Goal: Check status: Check status

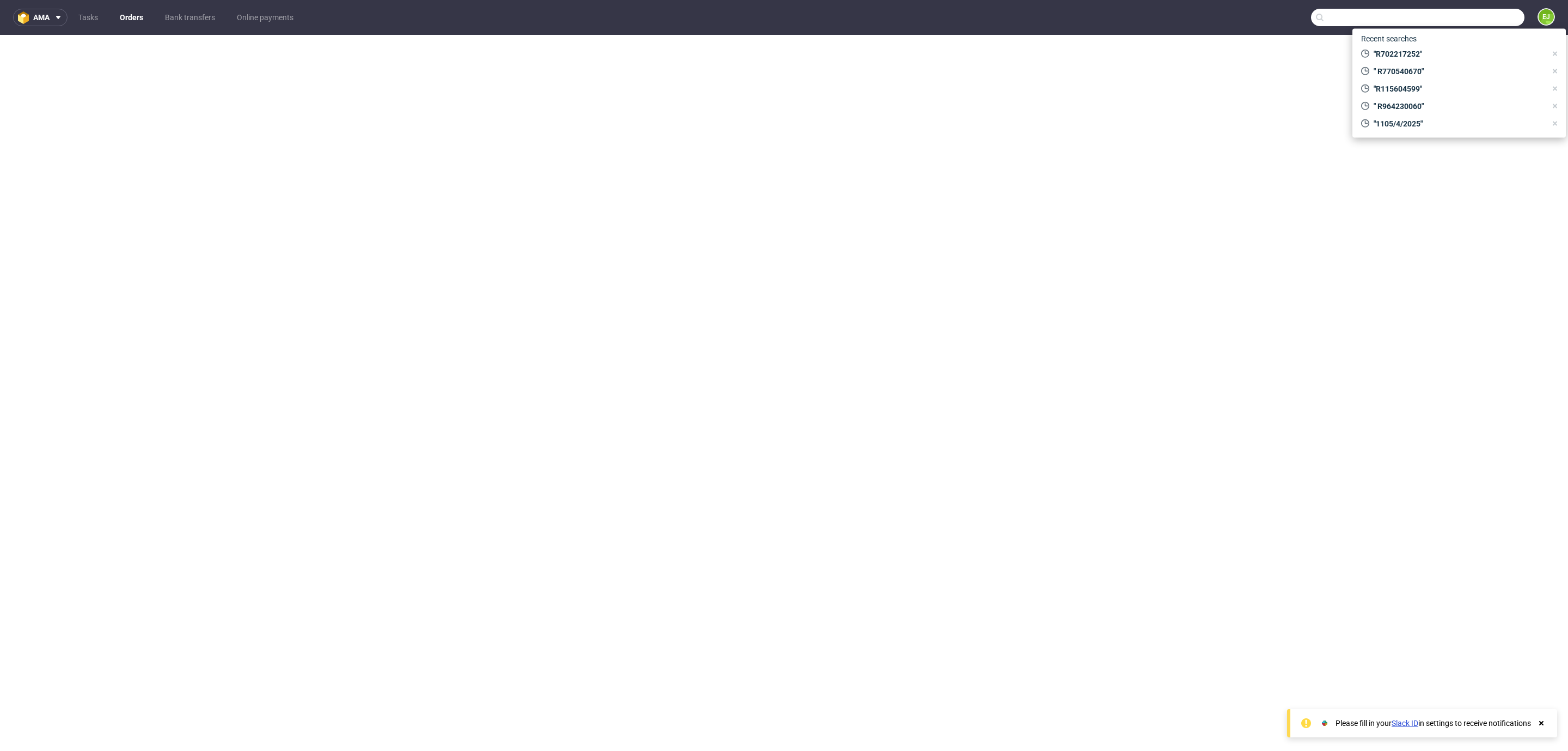
click at [1469, 17] on input "text" at bounding box center [1418, 17] width 214 height 18
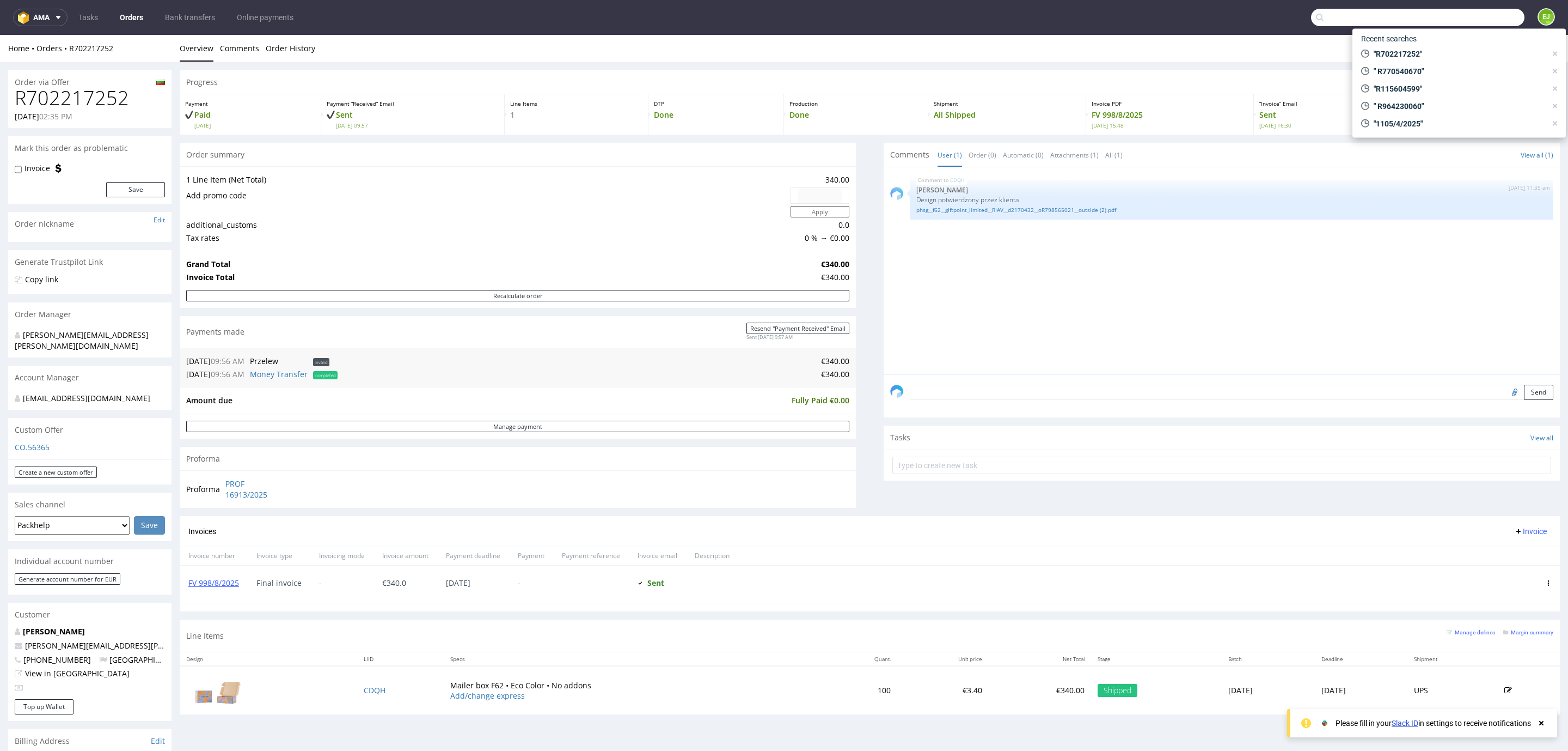
scroll to position [193, 0]
drag, startPoint x: 0, startPoint y: 0, endPoint x: 1471, endPoint y: 16, distance: 1471.1
type input "R453658447"
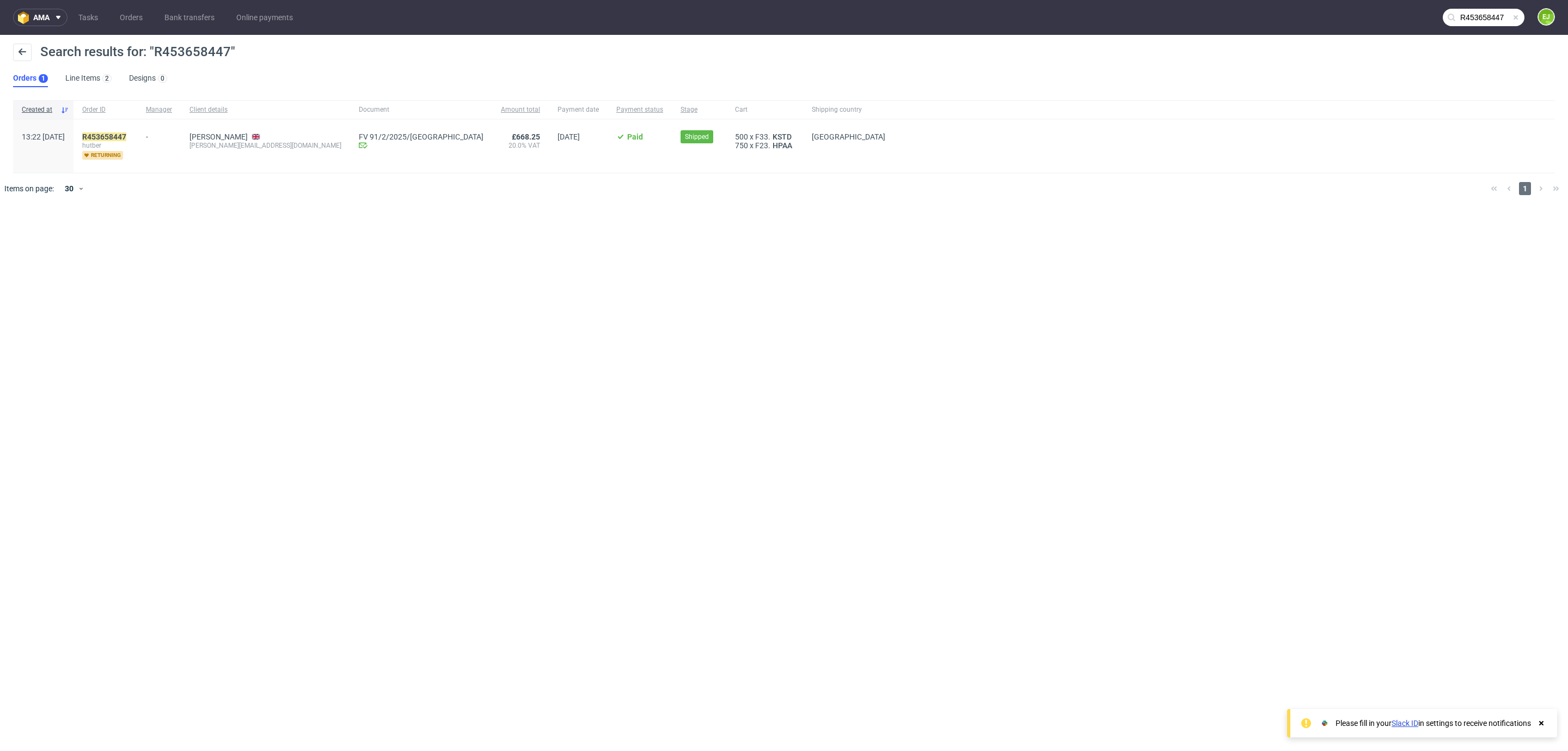
click at [128, 142] on span "hutber" at bounding box center [105, 146] width 46 height 9
click at [128, 141] on span "hutber" at bounding box center [105, 146] width 46 height 9
click at [127, 135] on mark "R453658447" at bounding box center [104, 136] width 44 height 9
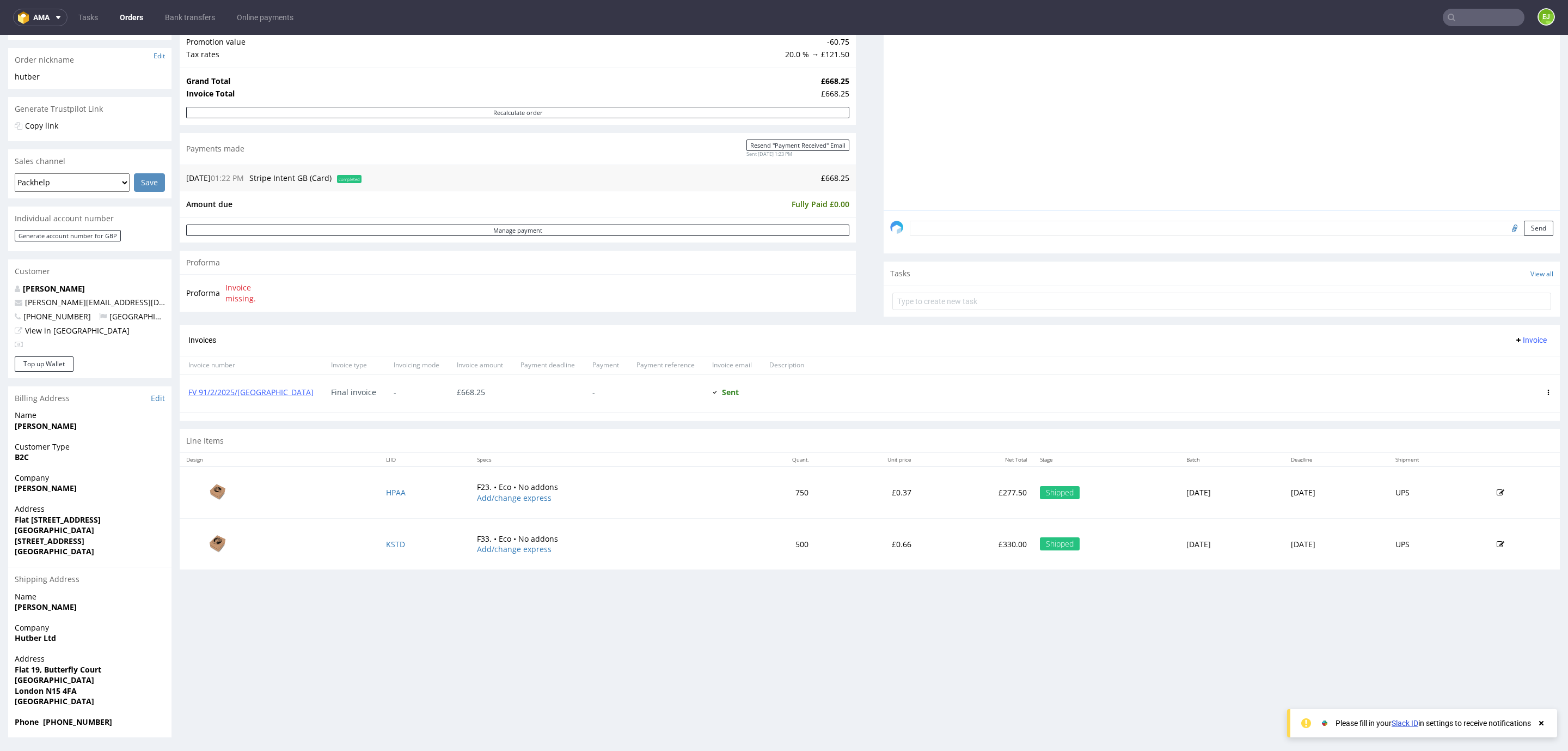
scroll to position [2, 0]
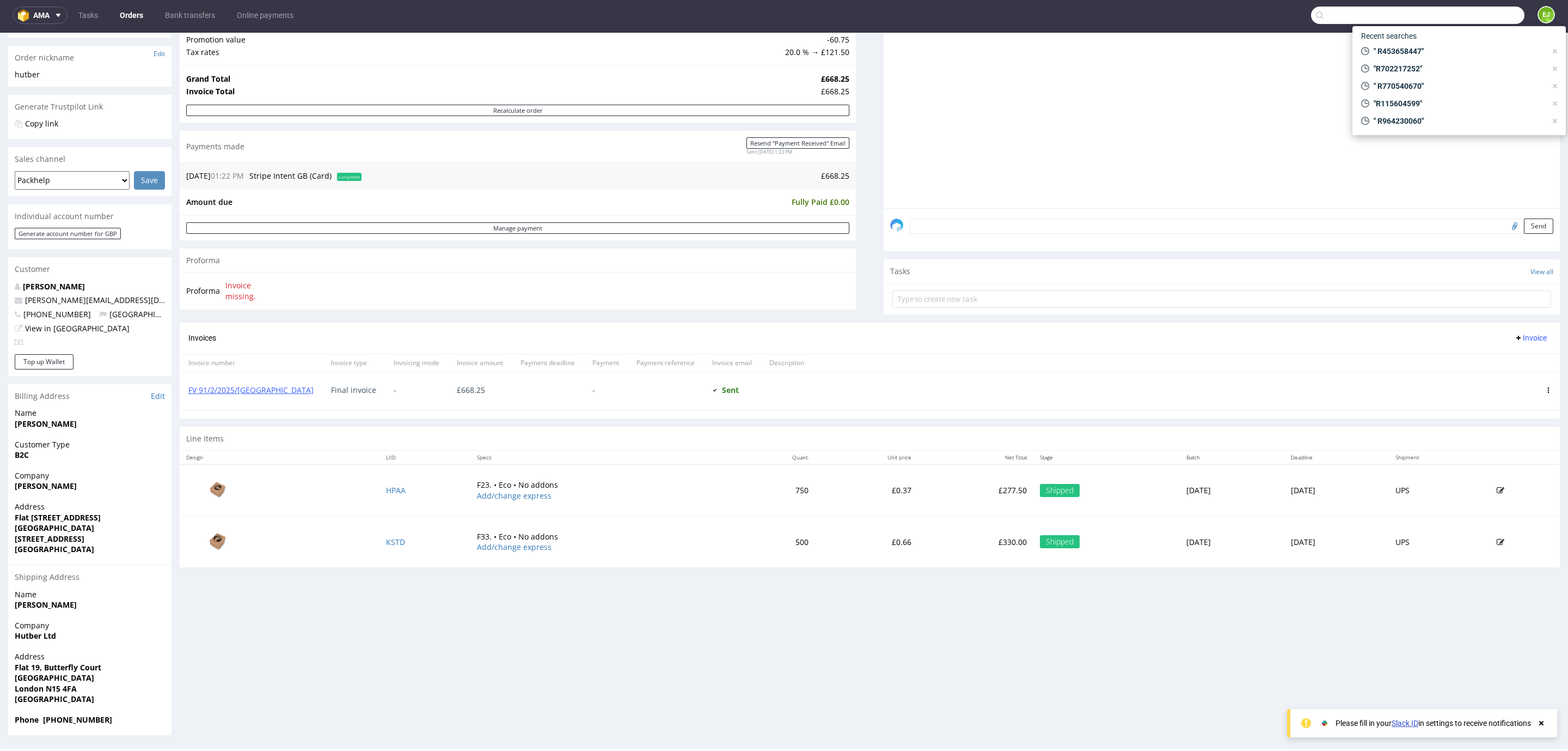
click at [1482, 10] on input "text" at bounding box center [1418, 15] width 214 height 18
paste input "R050883678"
type input "R050883678"
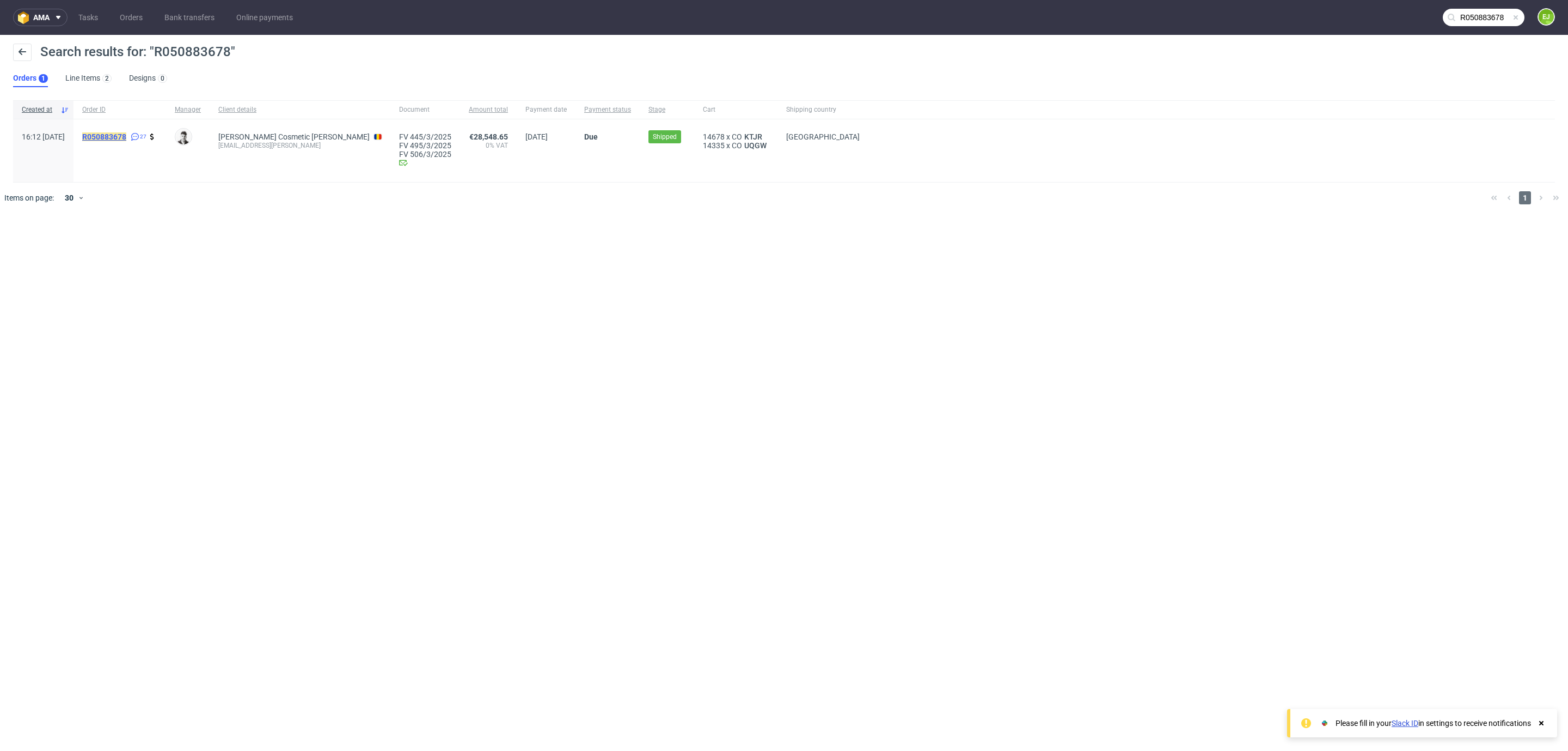
click at [127, 132] on mark "R050883678" at bounding box center [104, 136] width 44 height 9
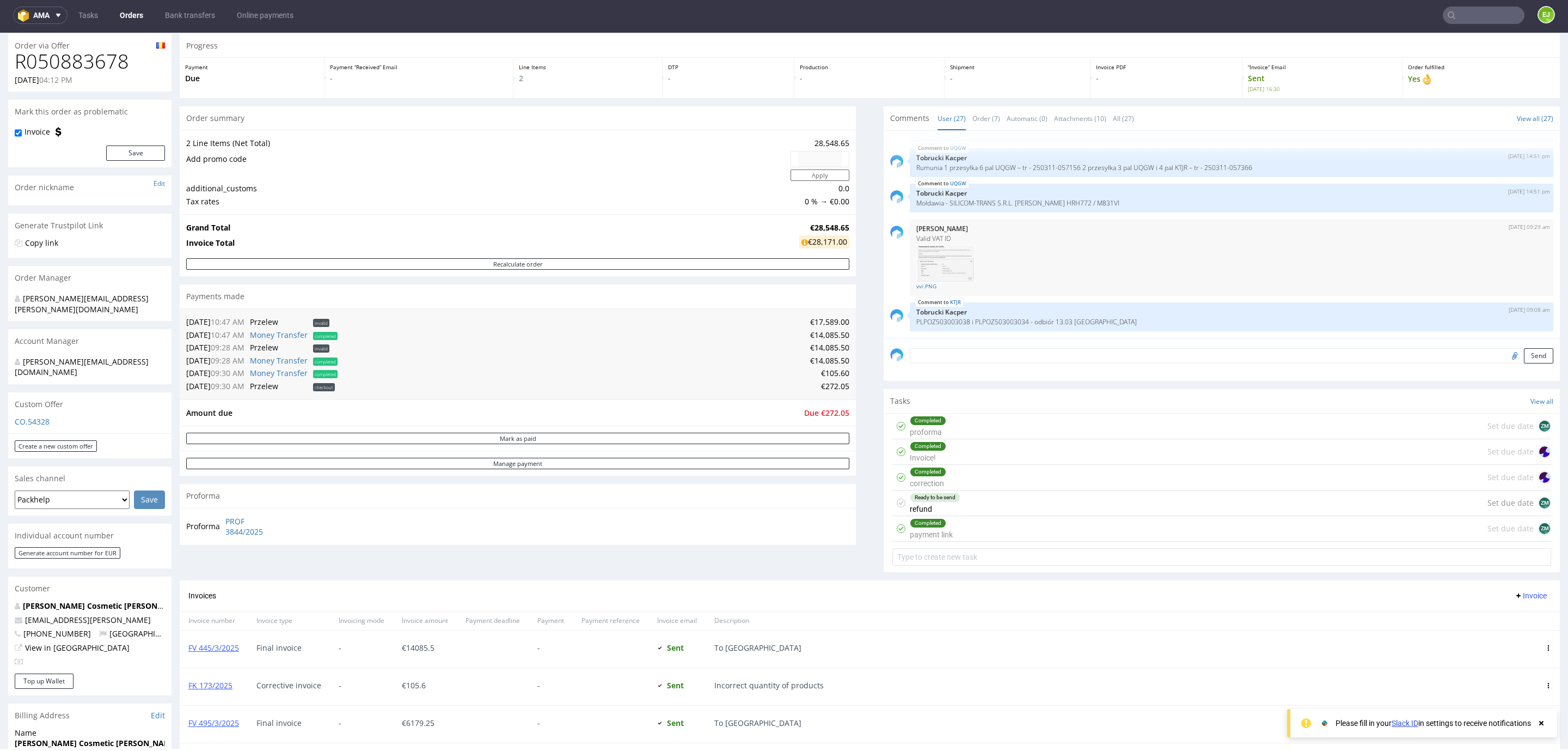
scroll to position [116, 0]
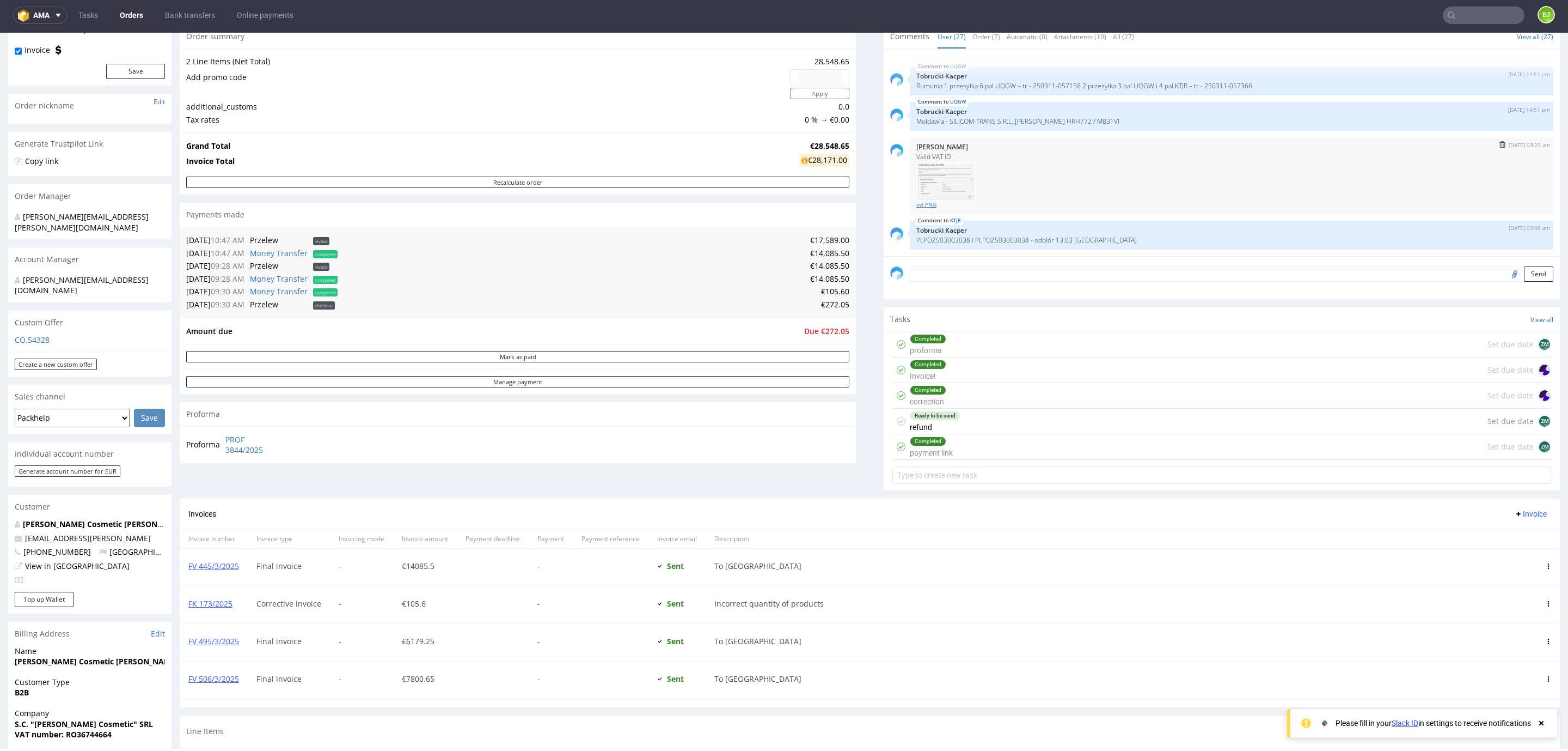
click at [916, 205] on link "vvi.PNG" at bounding box center [1231, 204] width 631 height 8
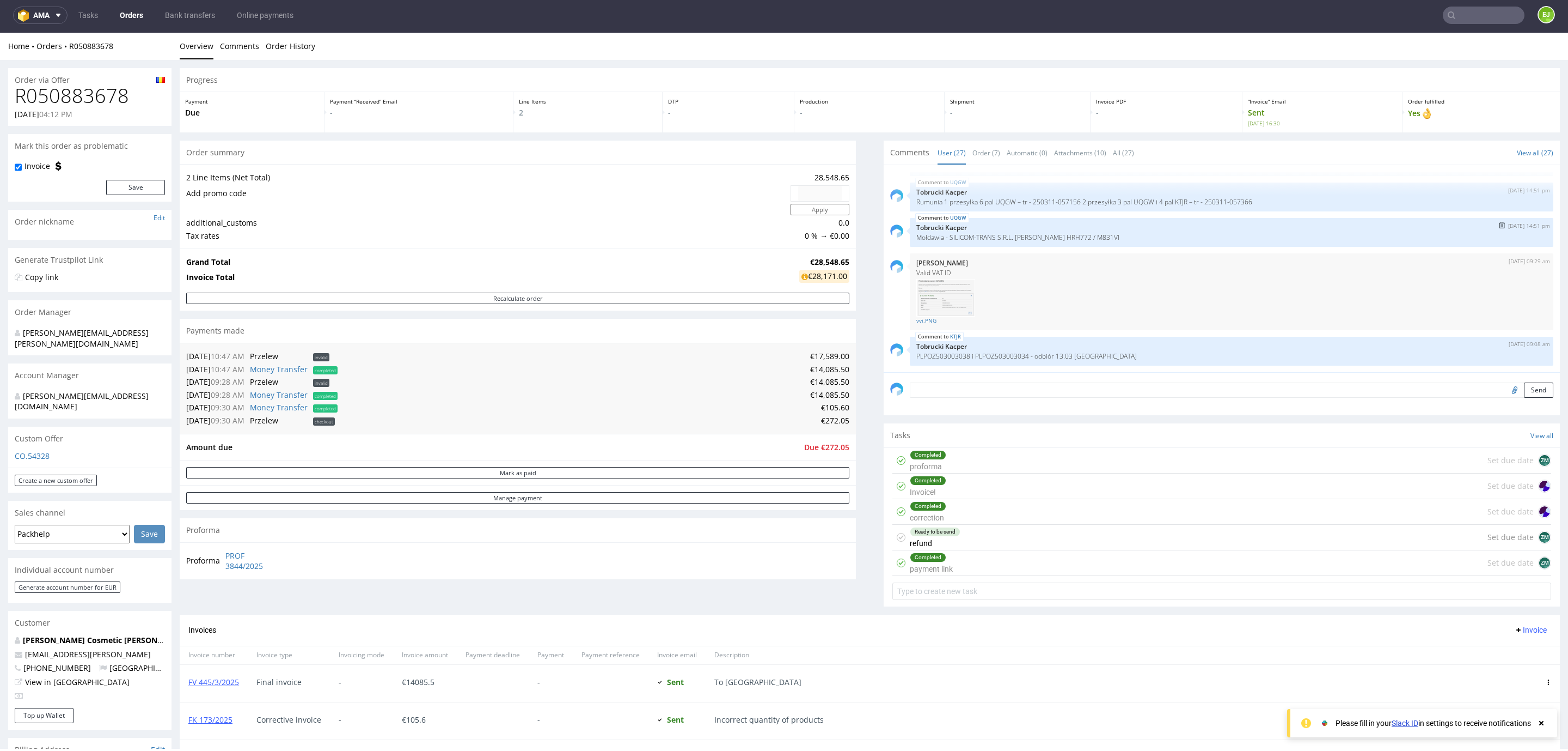
scroll to position [82, 0]
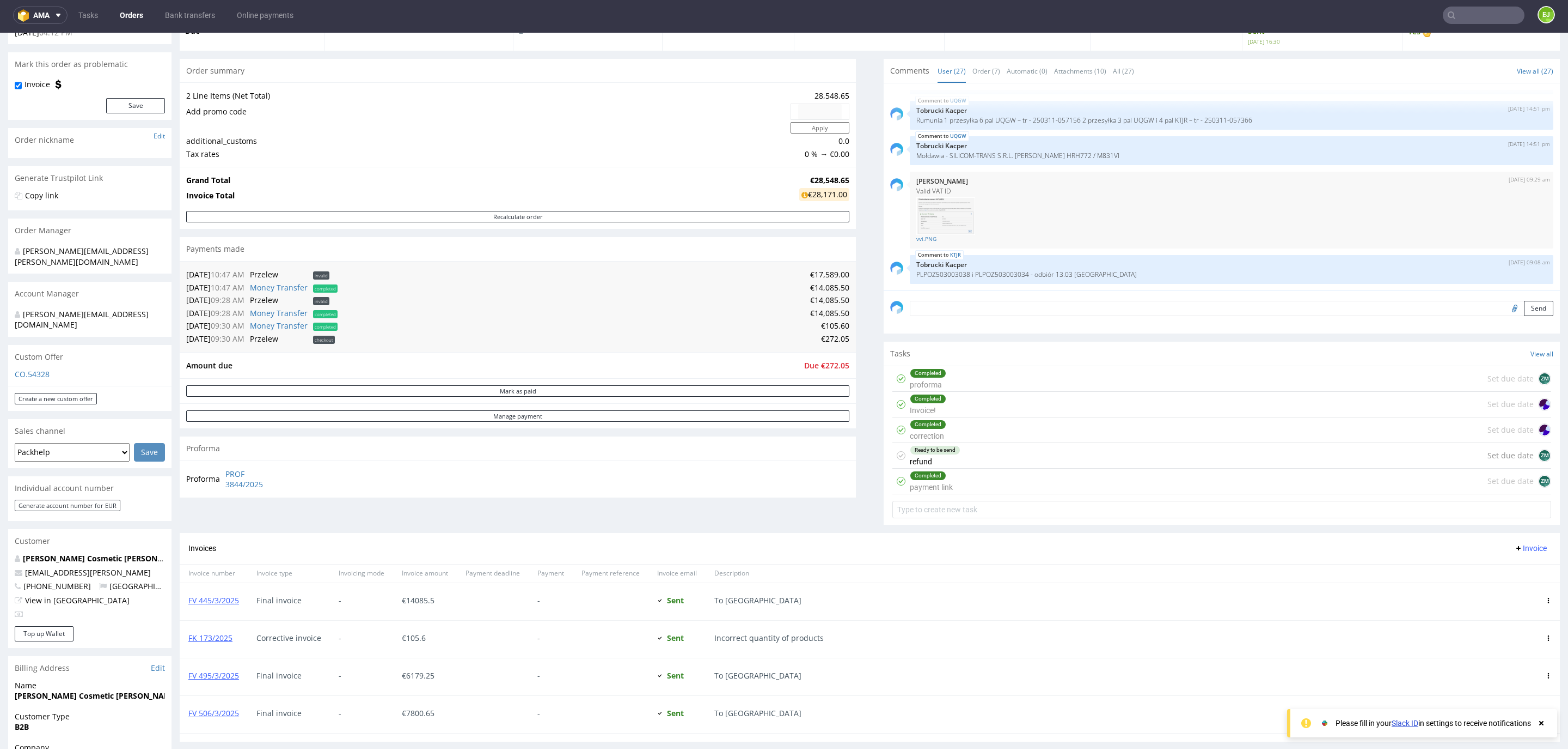
click at [968, 373] on div "Completed proforma Set due date ZM" at bounding box center [1222, 379] width 659 height 26
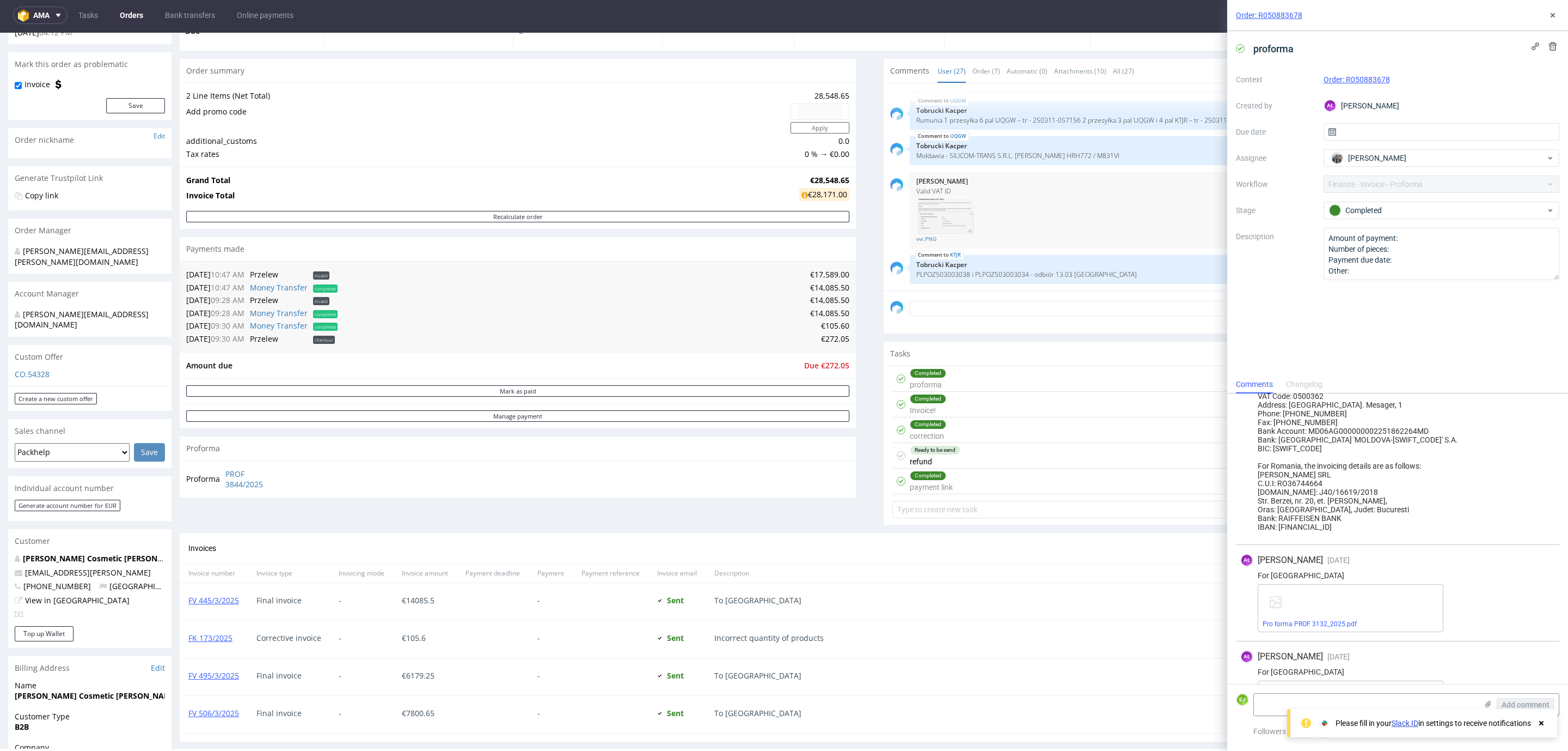
scroll to position [108, 0]
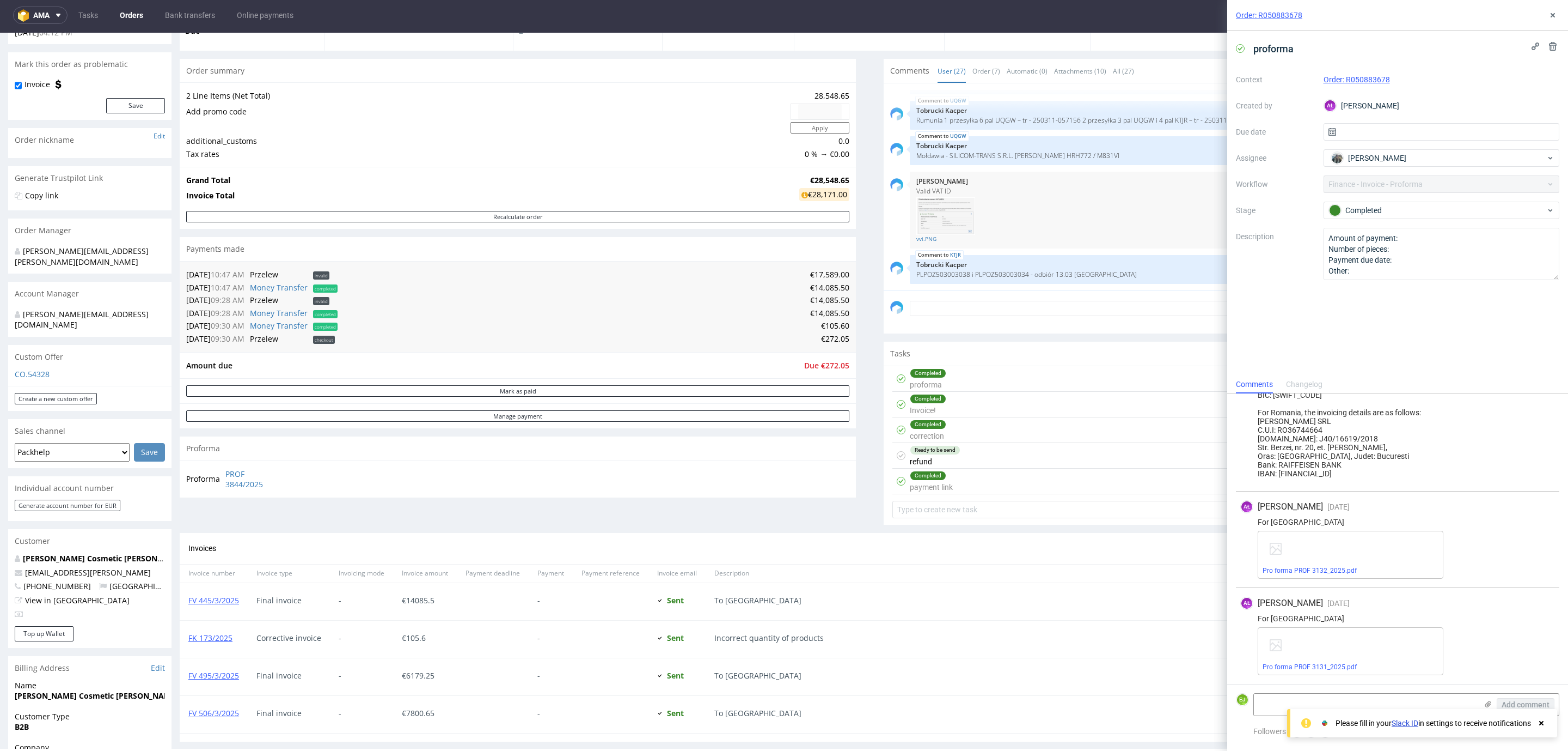
click at [990, 397] on div "Completed Invoice! Set due date" at bounding box center [1222, 404] width 659 height 26
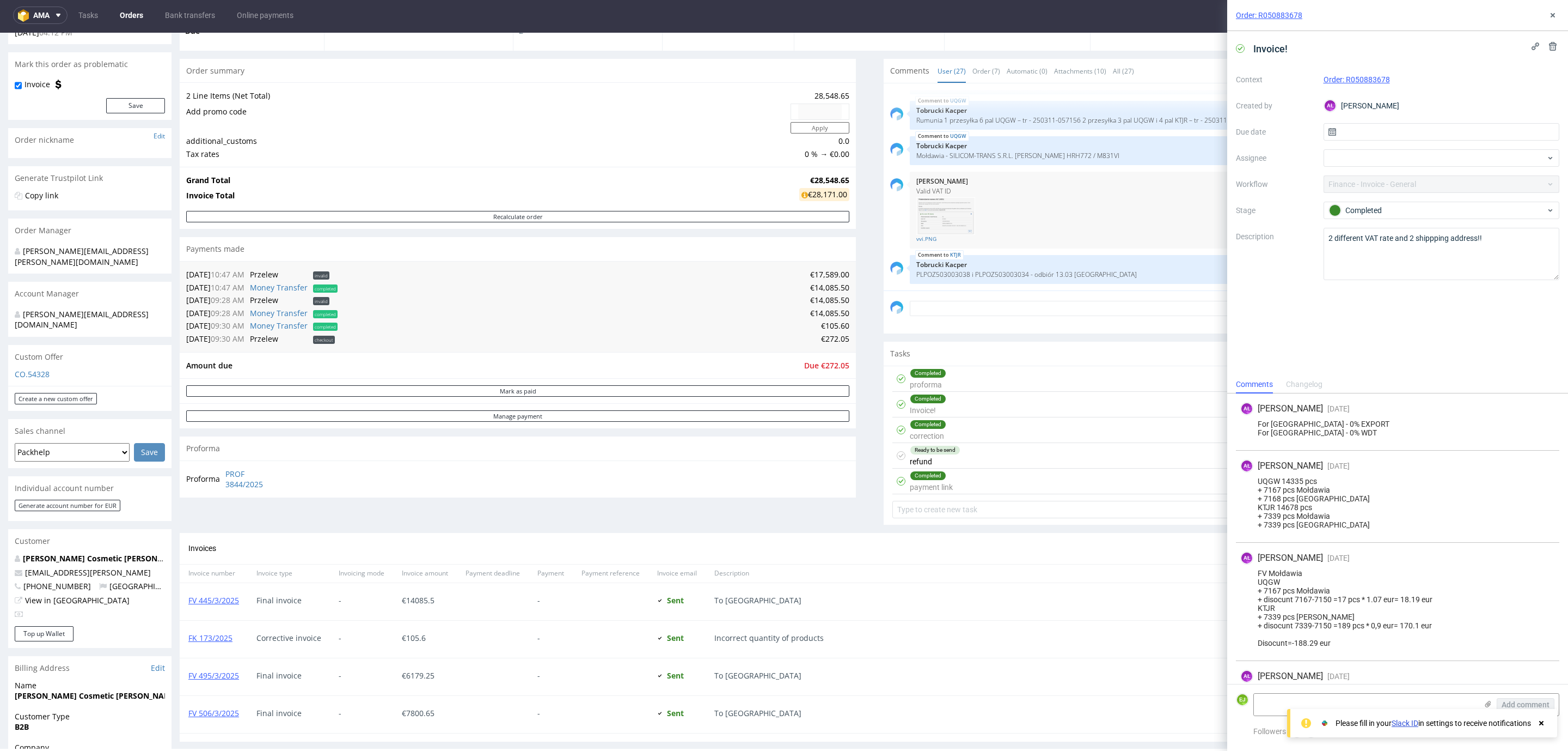
scroll to position [180, 0]
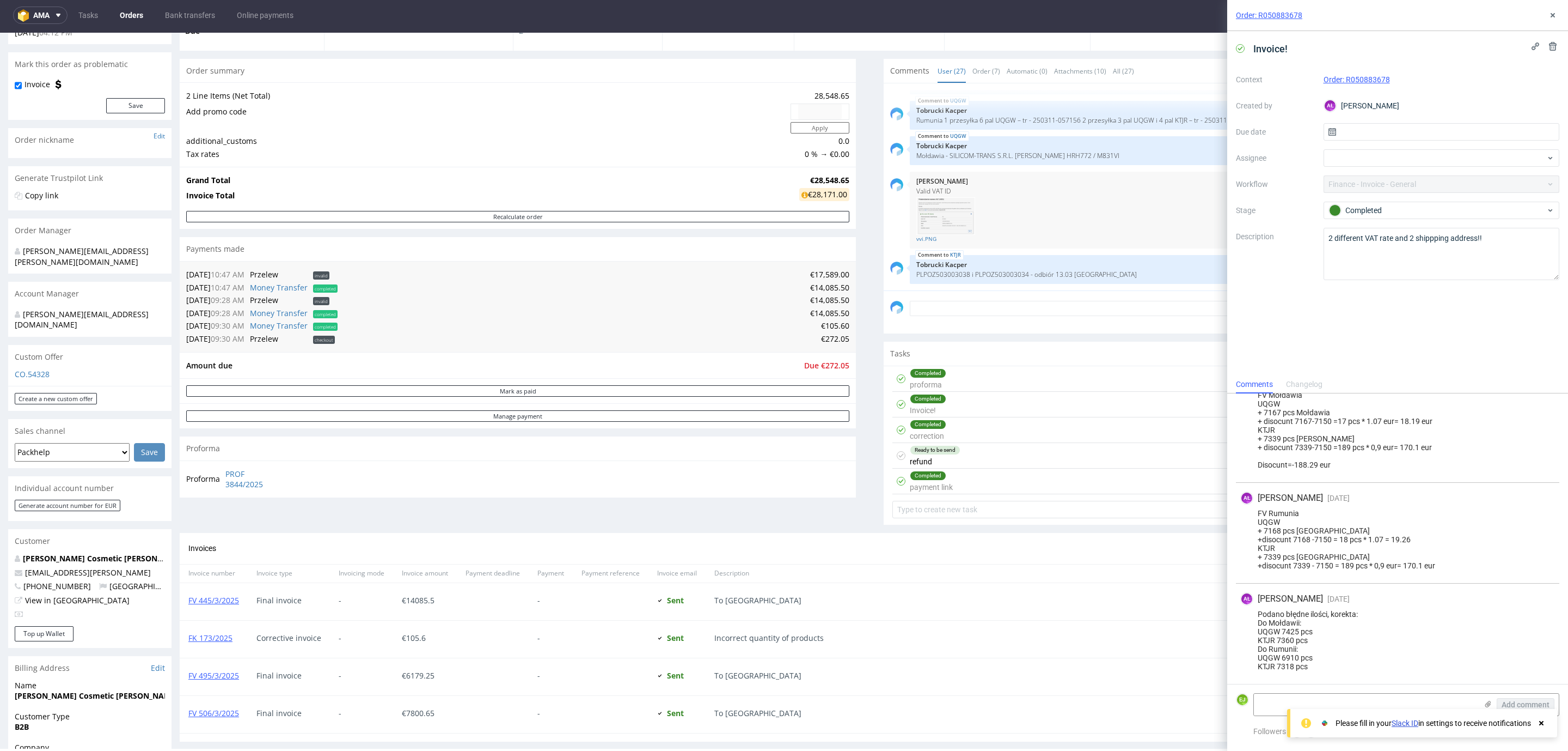
click at [985, 434] on div "Completed correction Set due date" at bounding box center [1222, 430] width 659 height 26
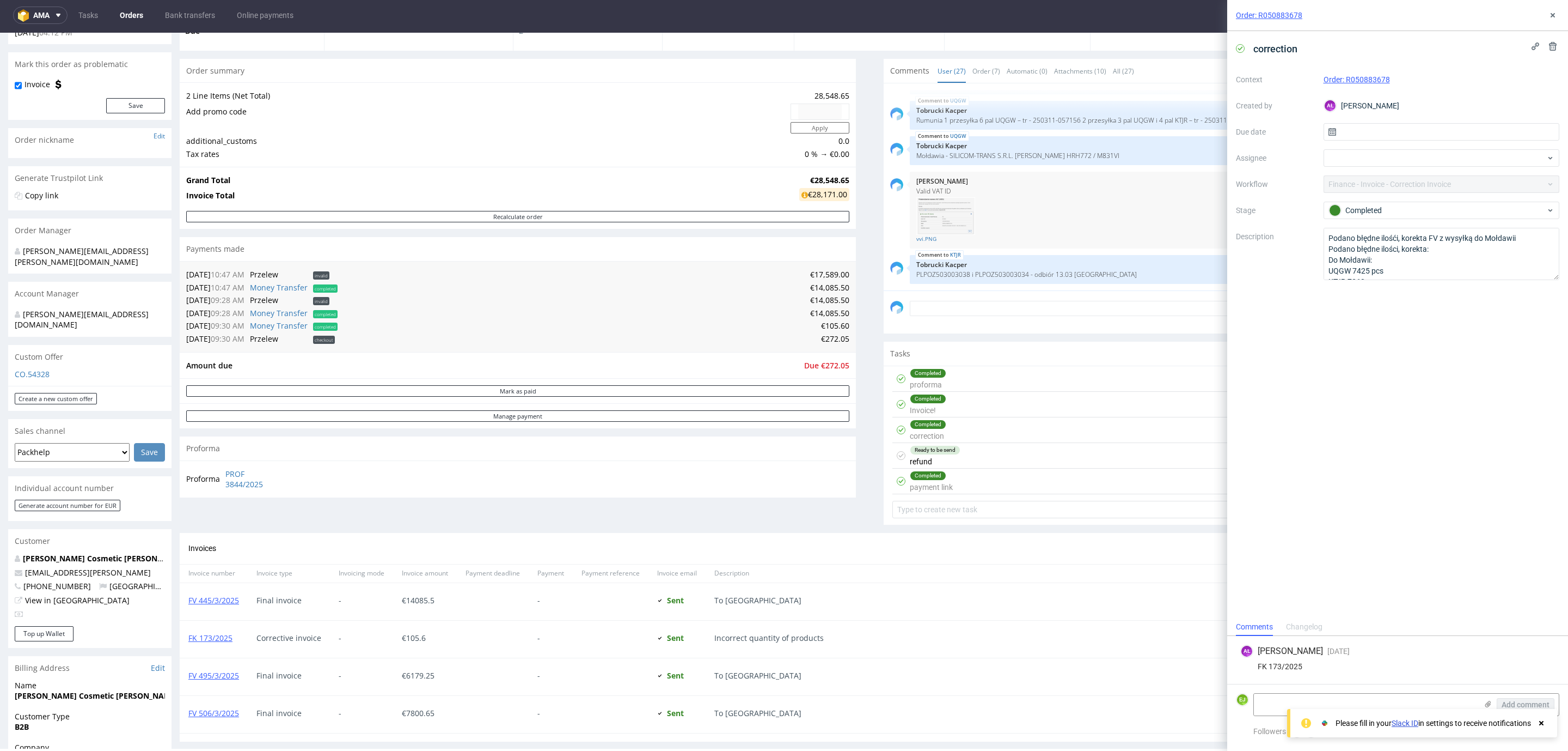
click at [990, 449] on div "Ready to be send refund Set due date ZM" at bounding box center [1222, 456] width 659 height 26
click at [979, 482] on div "Completed payment link Set due date ZM" at bounding box center [1222, 481] width 659 height 26
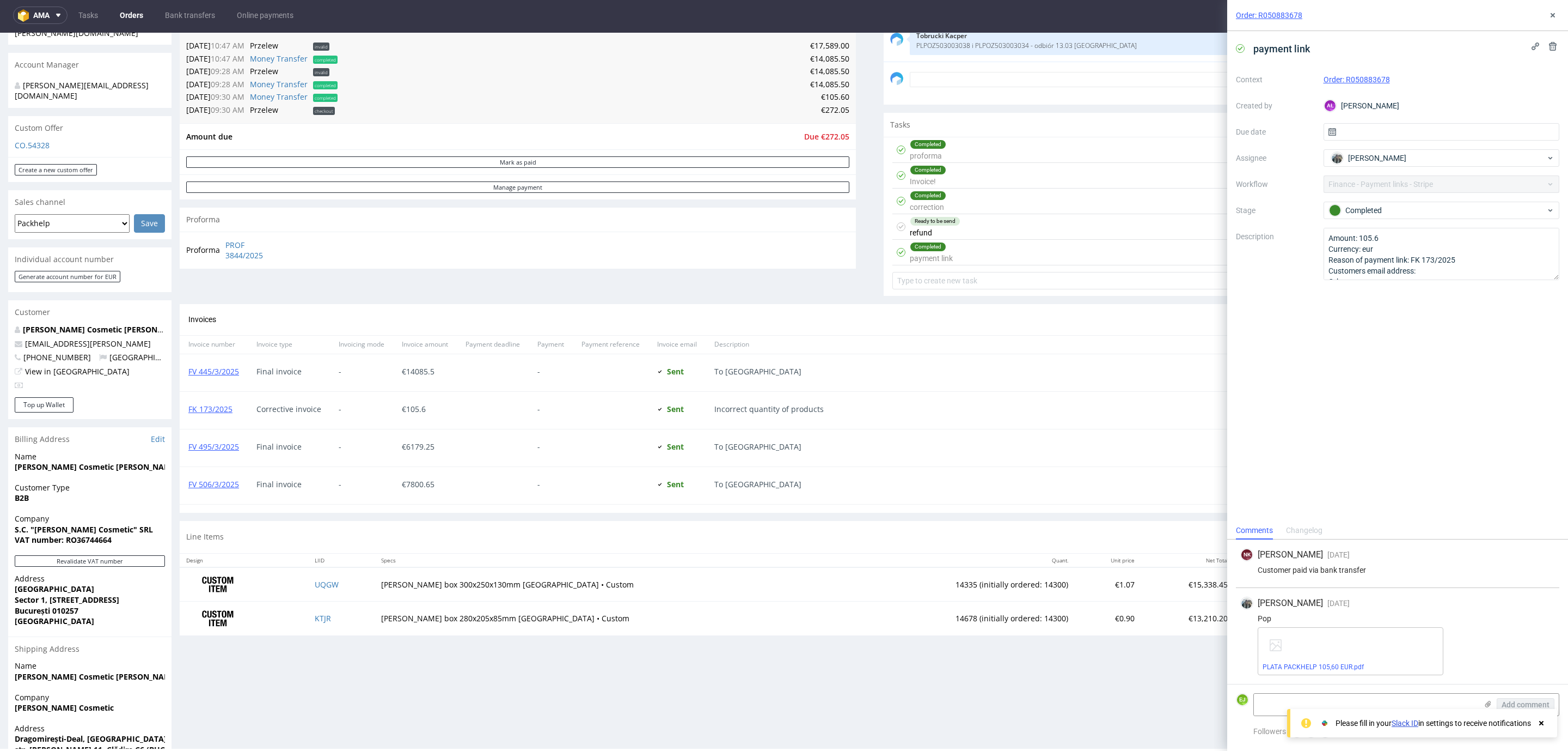
scroll to position [361, 0]
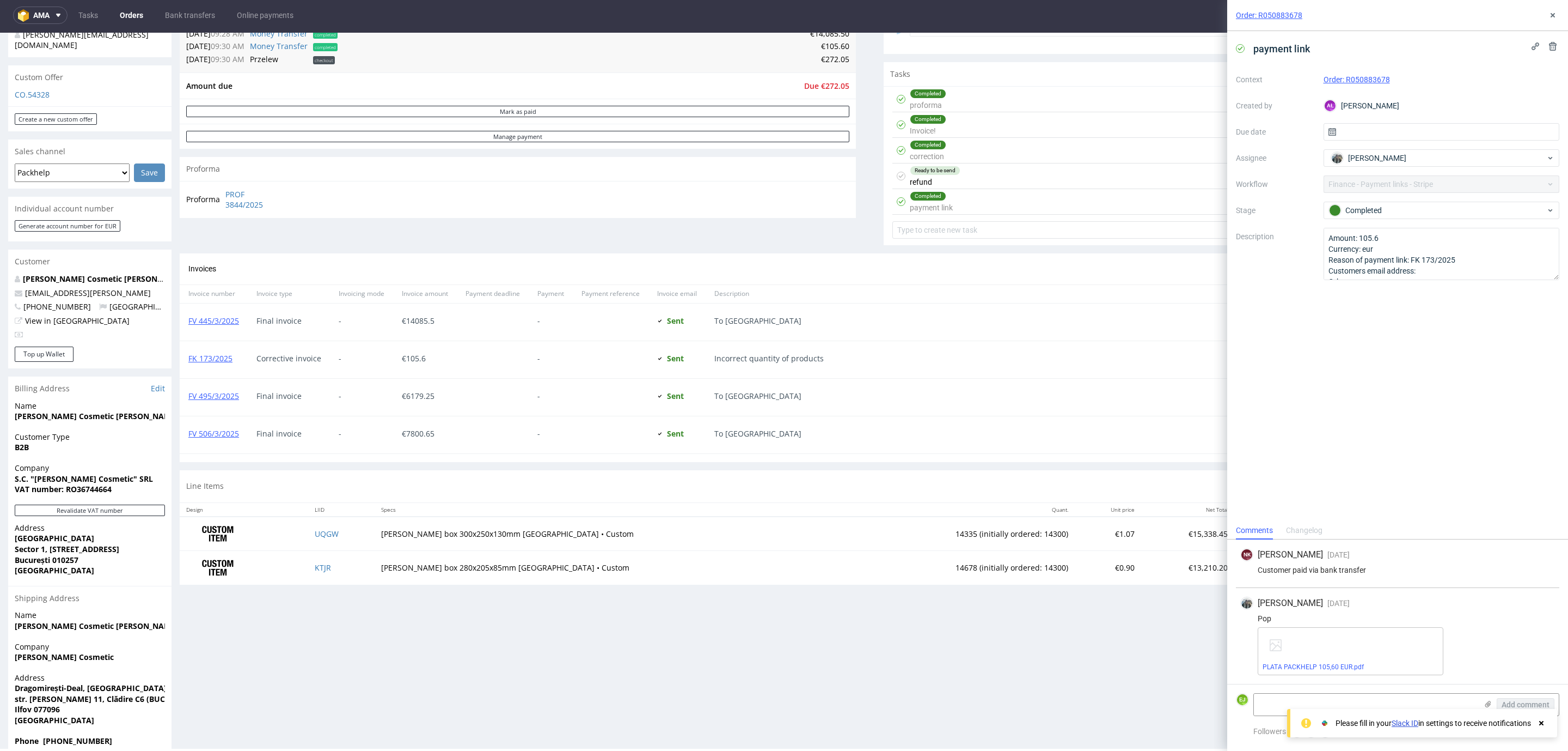
click at [236, 314] on div "FV 445/3/2025" at bounding box center [214, 322] width 68 height 37
click at [229, 320] on link "FV 445/3/2025" at bounding box center [213, 320] width 51 height 10
